Goal: Use online tool/utility: Utilize a website feature to perform a specific function

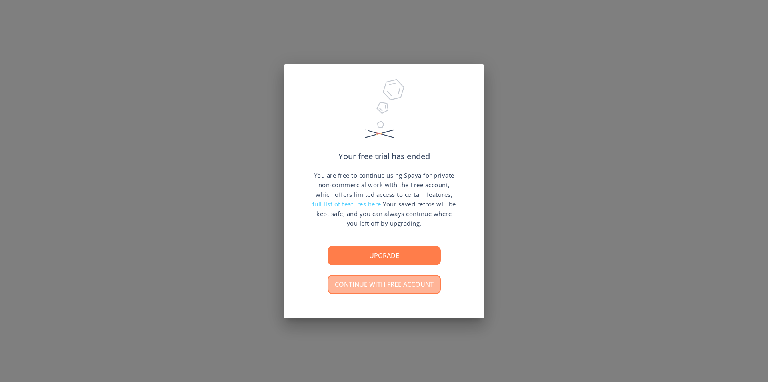
click at [393, 288] on button "Continue with free account" at bounding box center [383, 284] width 113 height 19
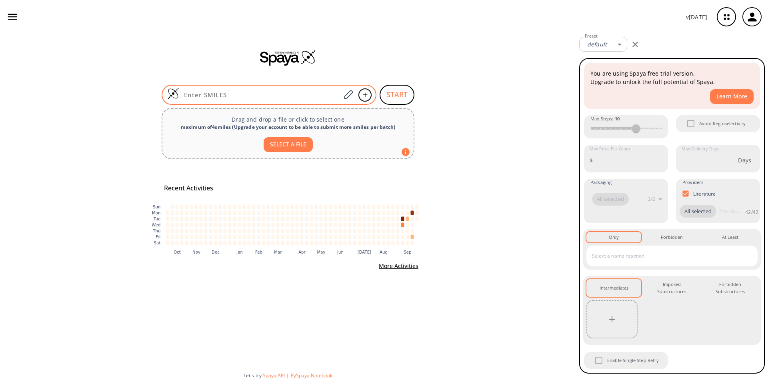
click at [235, 94] on input at bounding box center [260, 95] width 162 height 8
paste input "[C-]#[N+]CS(=O)(=O)c1ccc(C)cc1"
type input "[C-]#[N+]CS(=O)(=O)c1ccc(C)cc1"
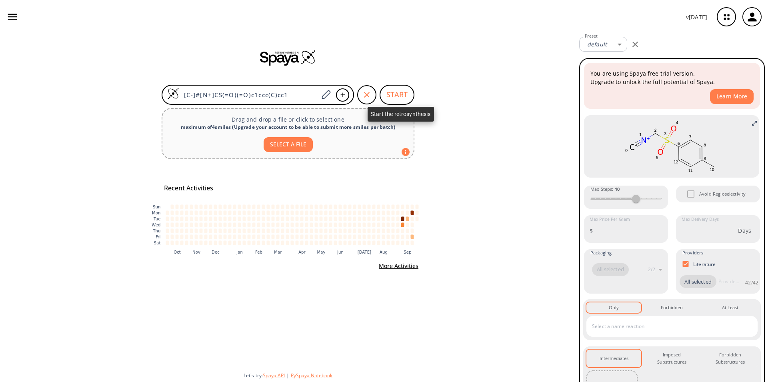
click at [401, 97] on button "START" at bounding box center [396, 95] width 35 height 20
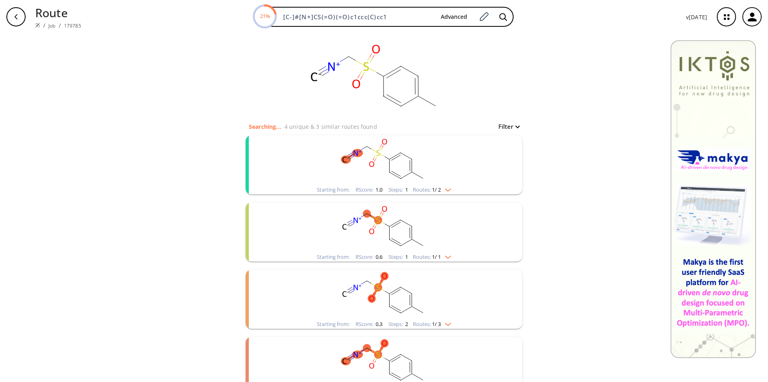
click at [397, 179] on ellipse "clusters" at bounding box center [401, 179] width 8 height 8
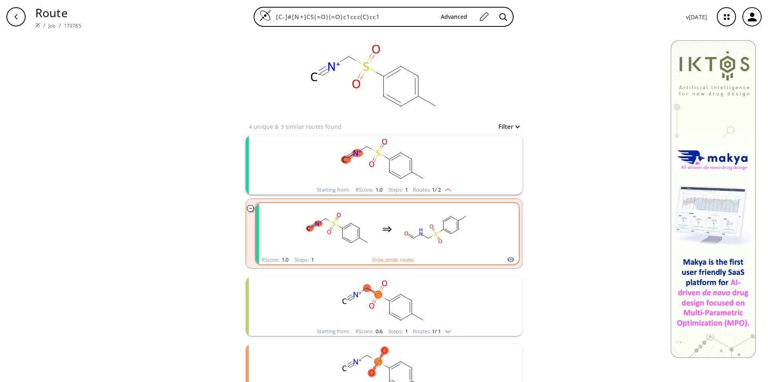
click at [400, 237] on rect "clusters" at bounding box center [436, 229] width 72 height 50
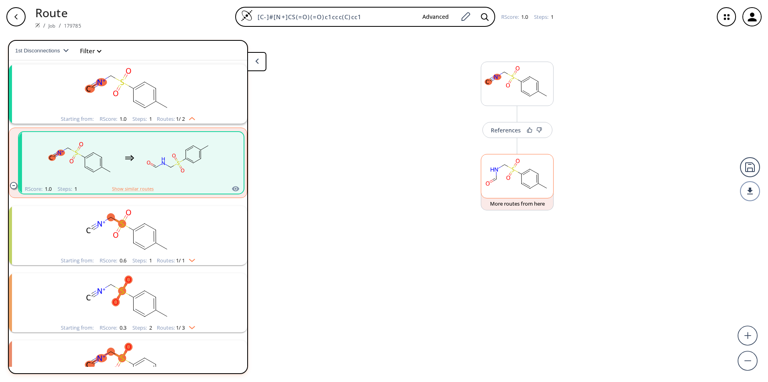
scroll to position [18, 0]
click at [515, 136] on div "References" at bounding box center [506, 135] width 30 height 5
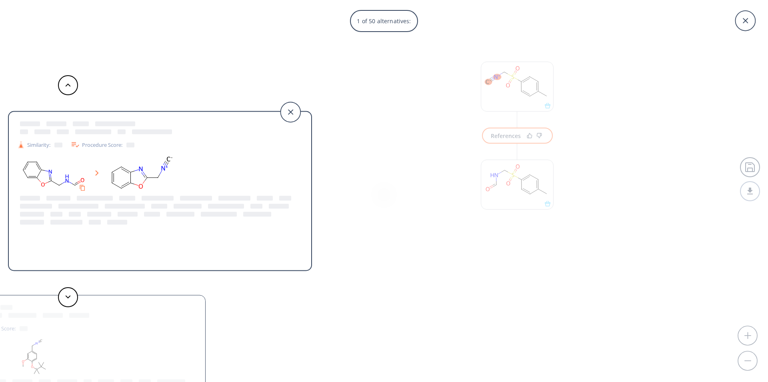
click at [525, 178] on div "1 of 50 alternatives: Similarity: Procedure Score: Similarity: Procedure Score:…" at bounding box center [384, 191] width 768 height 382
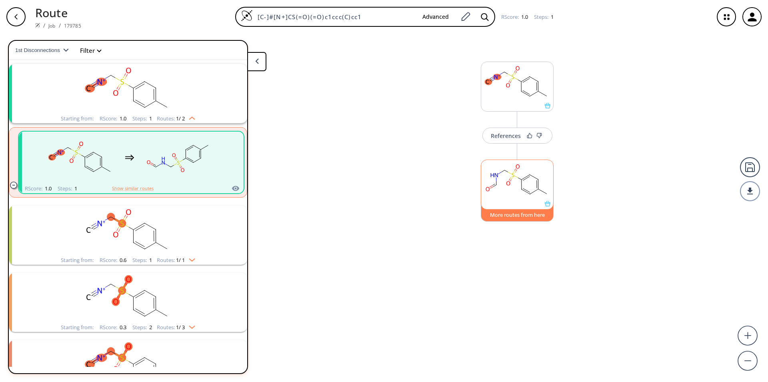
click at [517, 216] on button "More routes from here" at bounding box center [517, 212] width 73 height 17
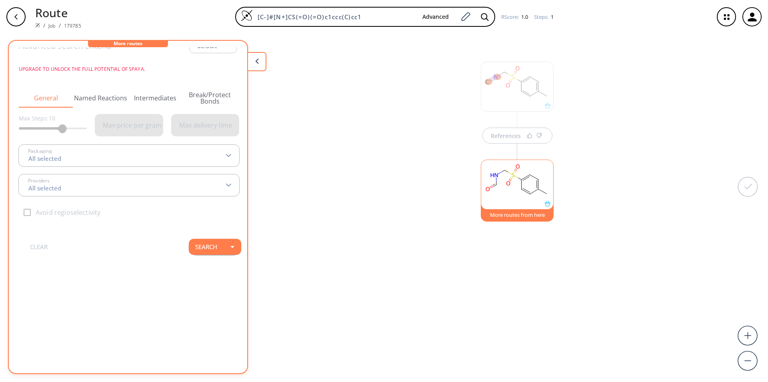
scroll to position [0, 0]
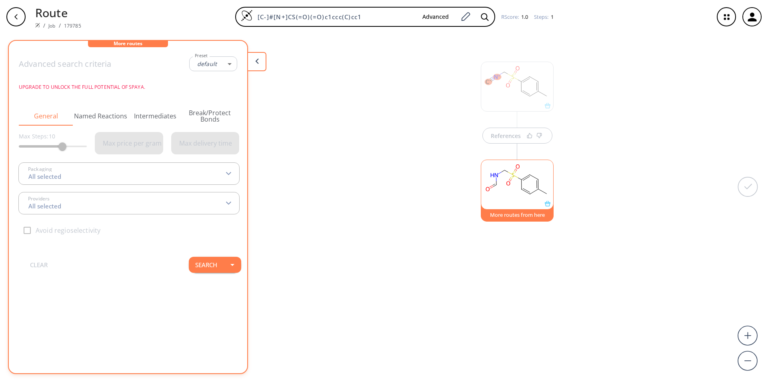
type input "-1"
type input "All selected"
click at [210, 264] on button "Search" at bounding box center [206, 265] width 35 height 16
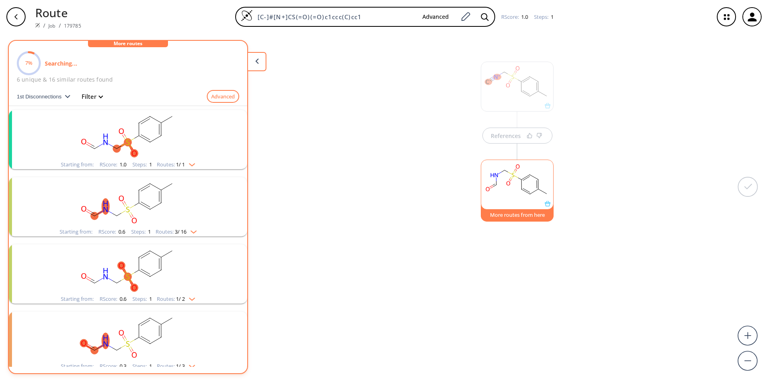
click at [154, 148] on rect "clusters" at bounding box center [128, 135] width 208 height 50
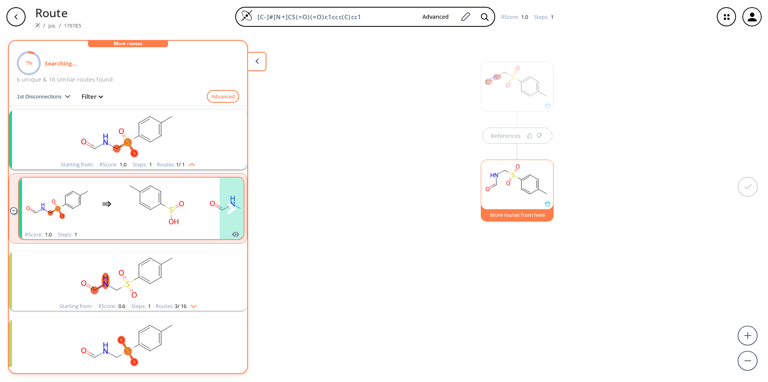
click at [213, 226] on rect "clusters" at bounding box center [236, 204] width 72 height 50
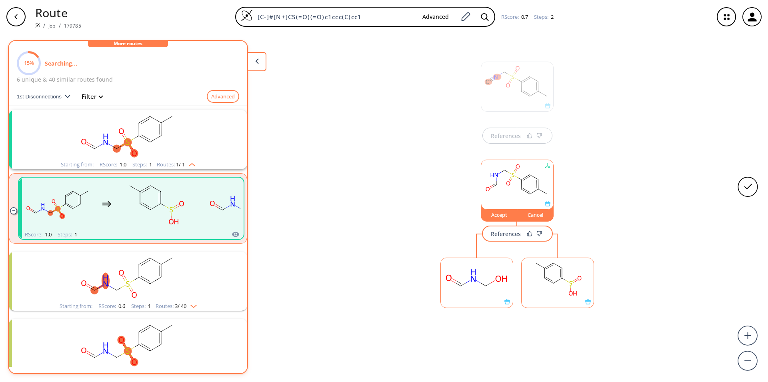
click at [486, 295] on rect at bounding box center [477, 278] width 72 height 41
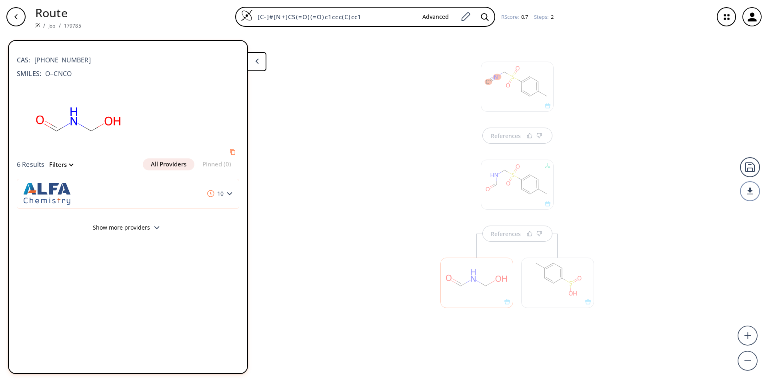
click at [480, 291] on div at bounding box center [476, 283] width 73 height 50
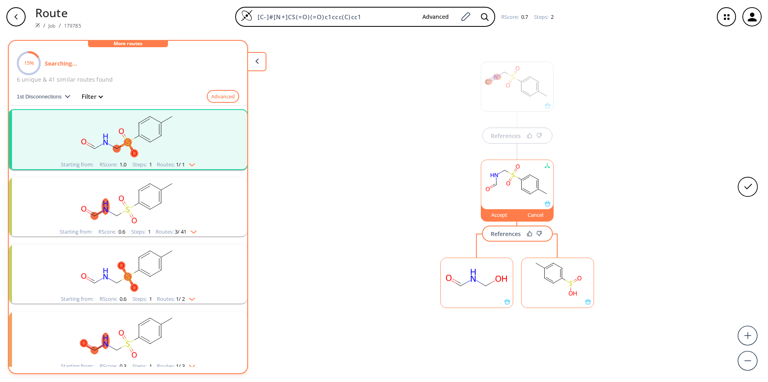
click at [497, 214] on div "Accept" at bounding box center [499, 214] width 36 height 5
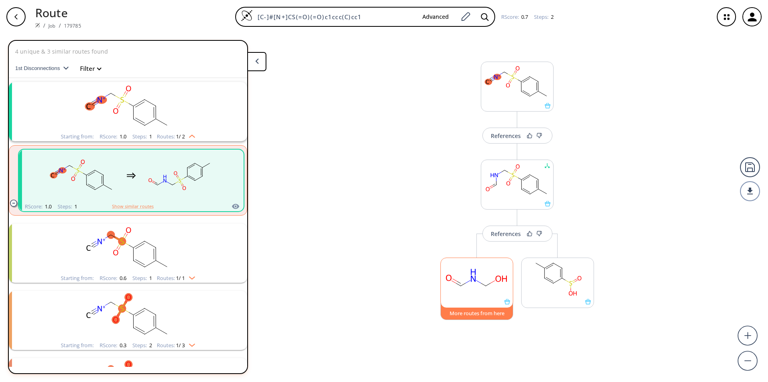
click at [482, 311] on button "More routes from here" at bounding box center [476, 311] width 73 height 17
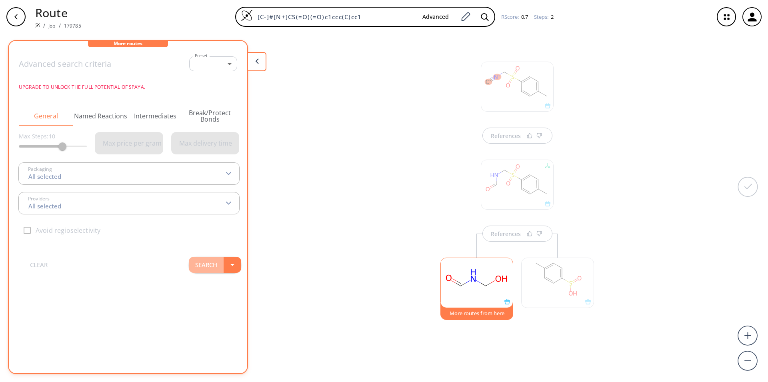
click at [201, 264] on button "Search" at bounding box center [206, 265] width 35 height 16
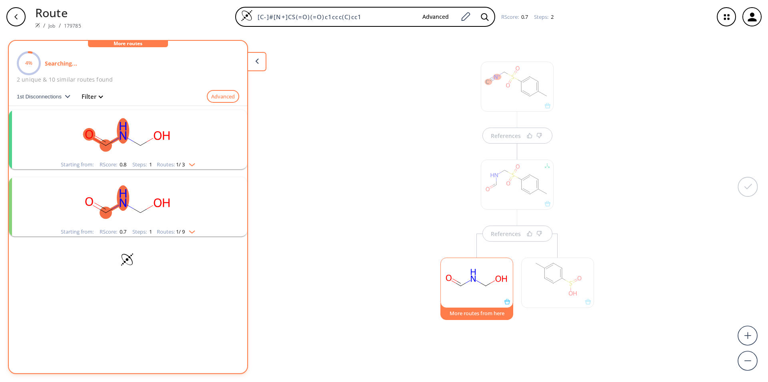
click at [90, 147] on rect "clusters" at bounding box center [128, 135] width 208 height 50
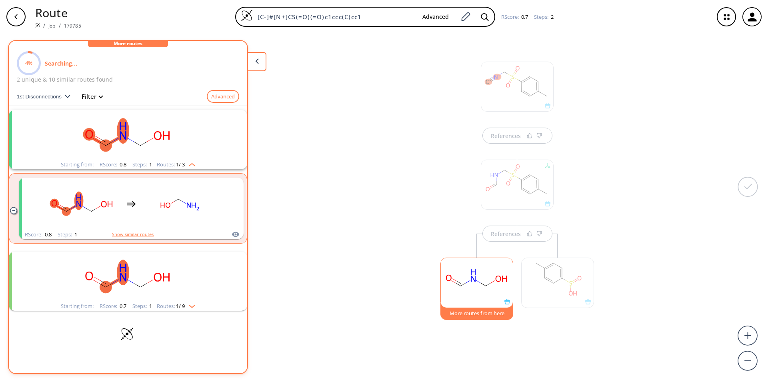
click at [511, 97] on div at bounding box center [517, 87] width 73 height 50
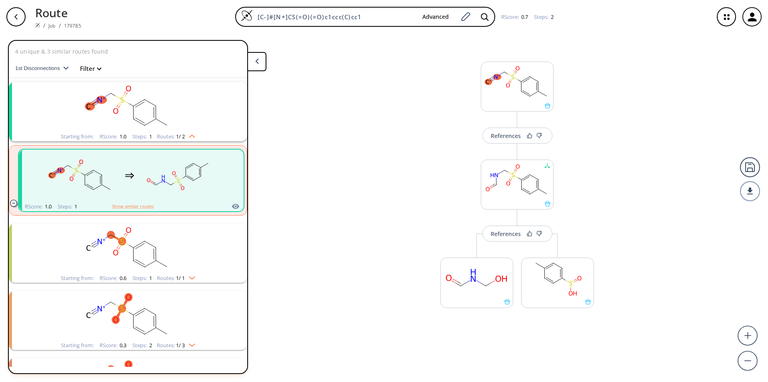
click at [158, 188] on rect "clusters" at bounding box center [178, 176] width 72 height 50
click at [161, 252] on rect "clusters" at bounding box center [128, 249] width 208 height 50
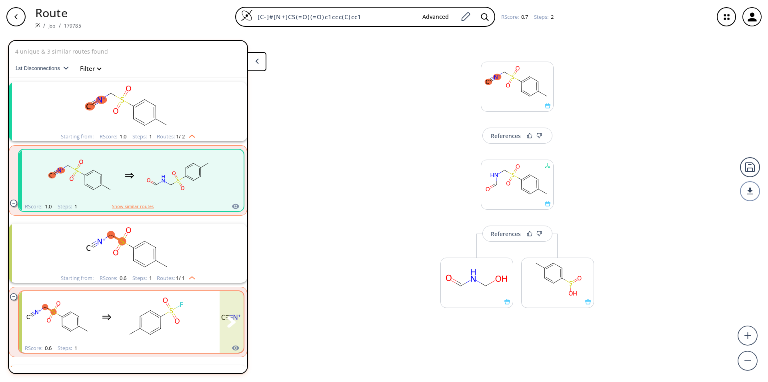
click at [180, 314] on rect "clusters" at bounding box center [156, 317] width 72 height 50
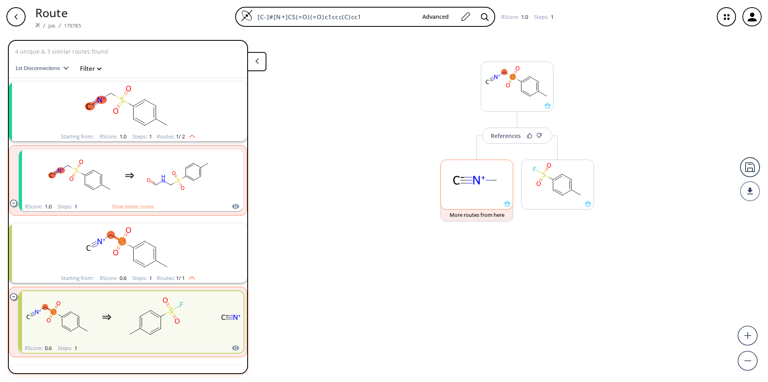
click at [486, 197] on rect at bounding box center [477, 180] width 72 height 41
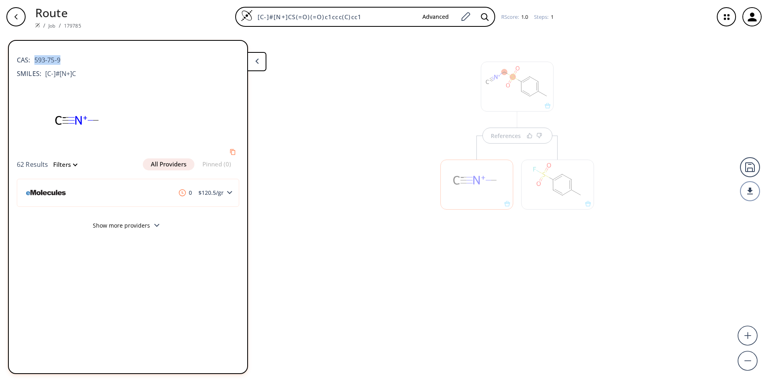
drag, startPoint x: 72, startPoint y: 59, endPoint x: 36, endPoint y: 55, distance: 35.8
click at [36, 55] on div "CAS: 593-75-9" at bounding box center [128, 56] width 222 height 18
copy span "593-75-9"
